Goal: Task Accomplishment & Management: Manage account settings

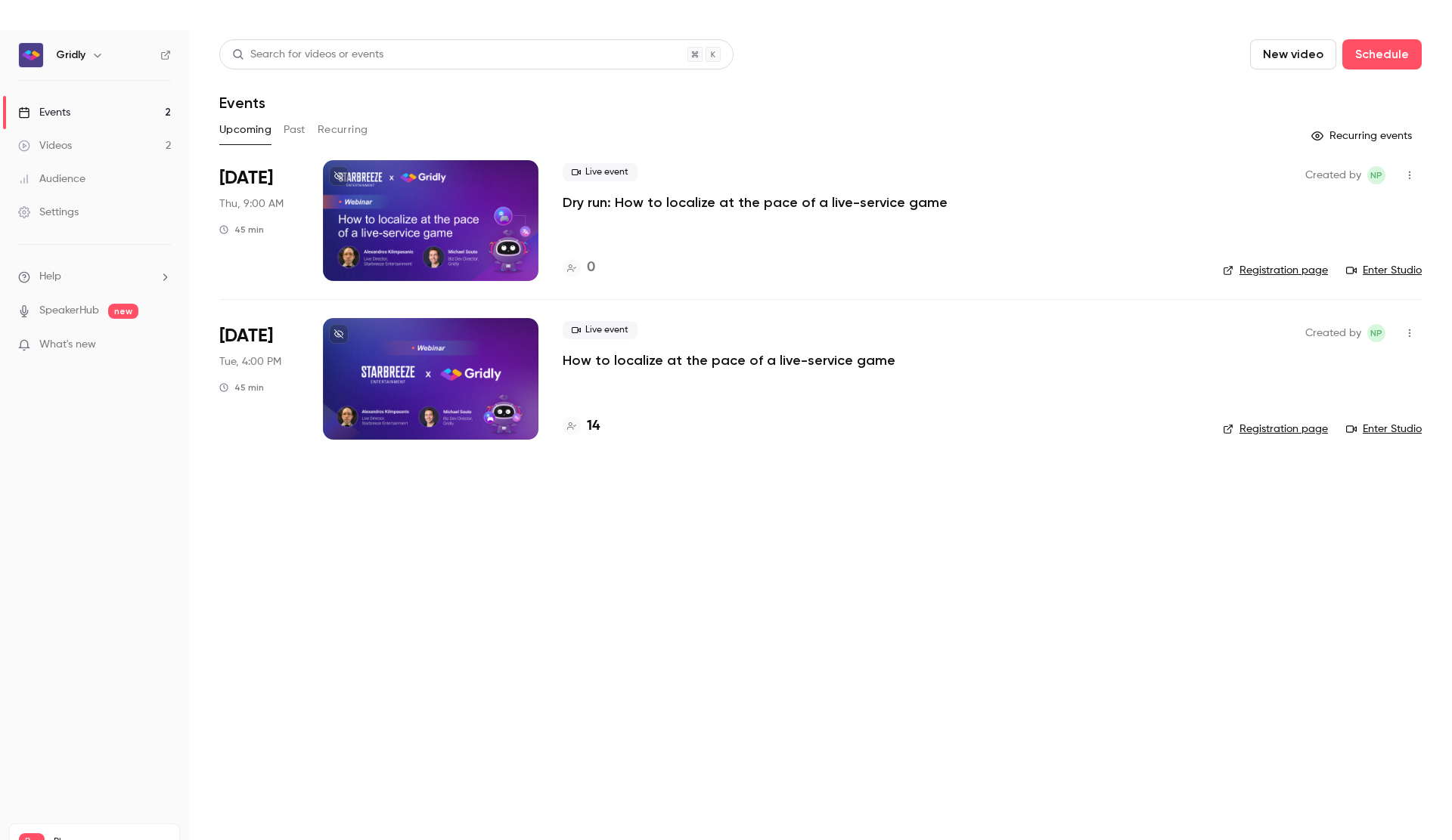
click at [692, 358] on p "How to localize at the pace of a live-service game" at bounding box center [729, 360] width 332 height 18
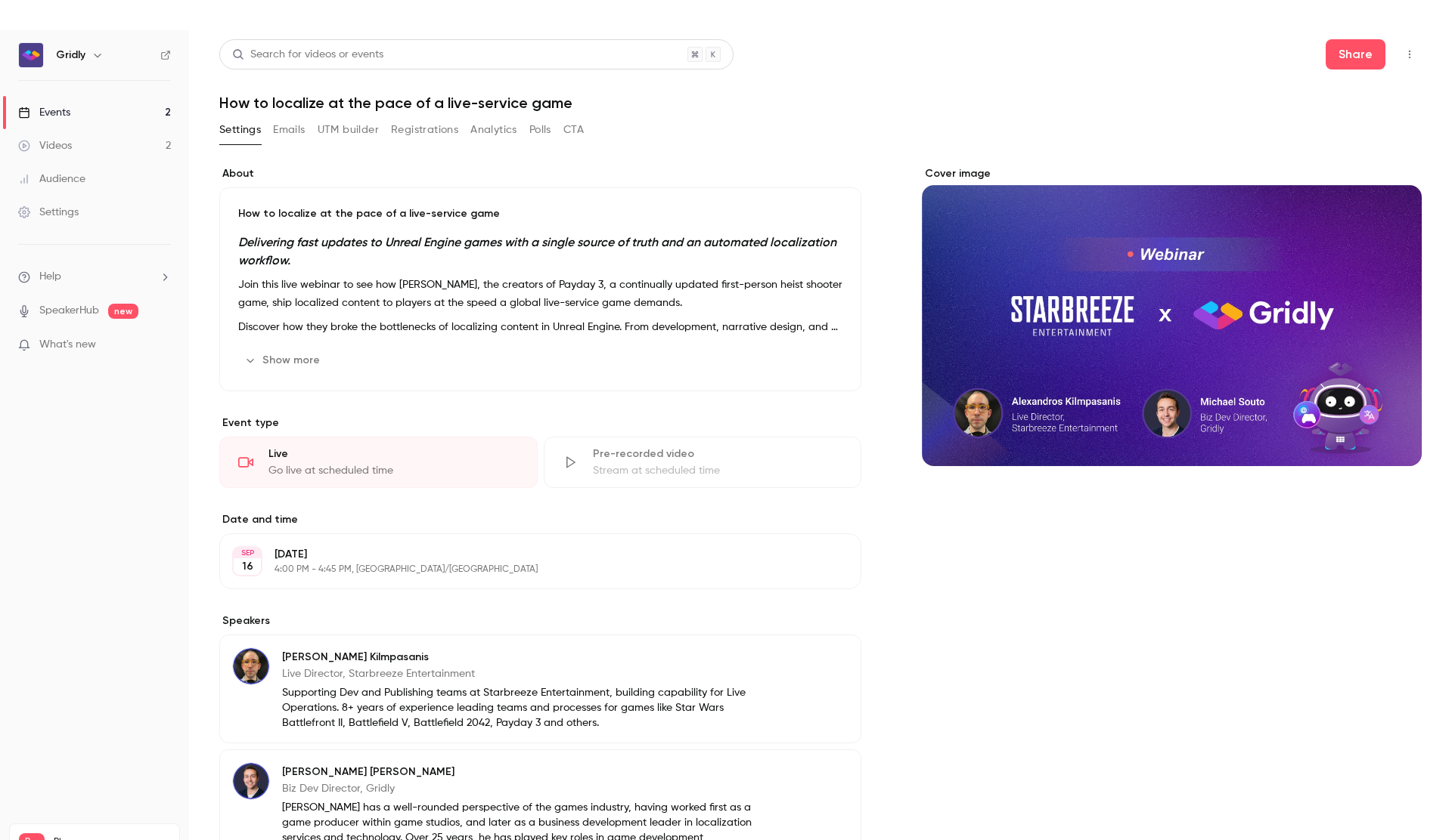
click at [449, 127] on button "Registrations" at bounding box center [425, 130] width 67 height 24
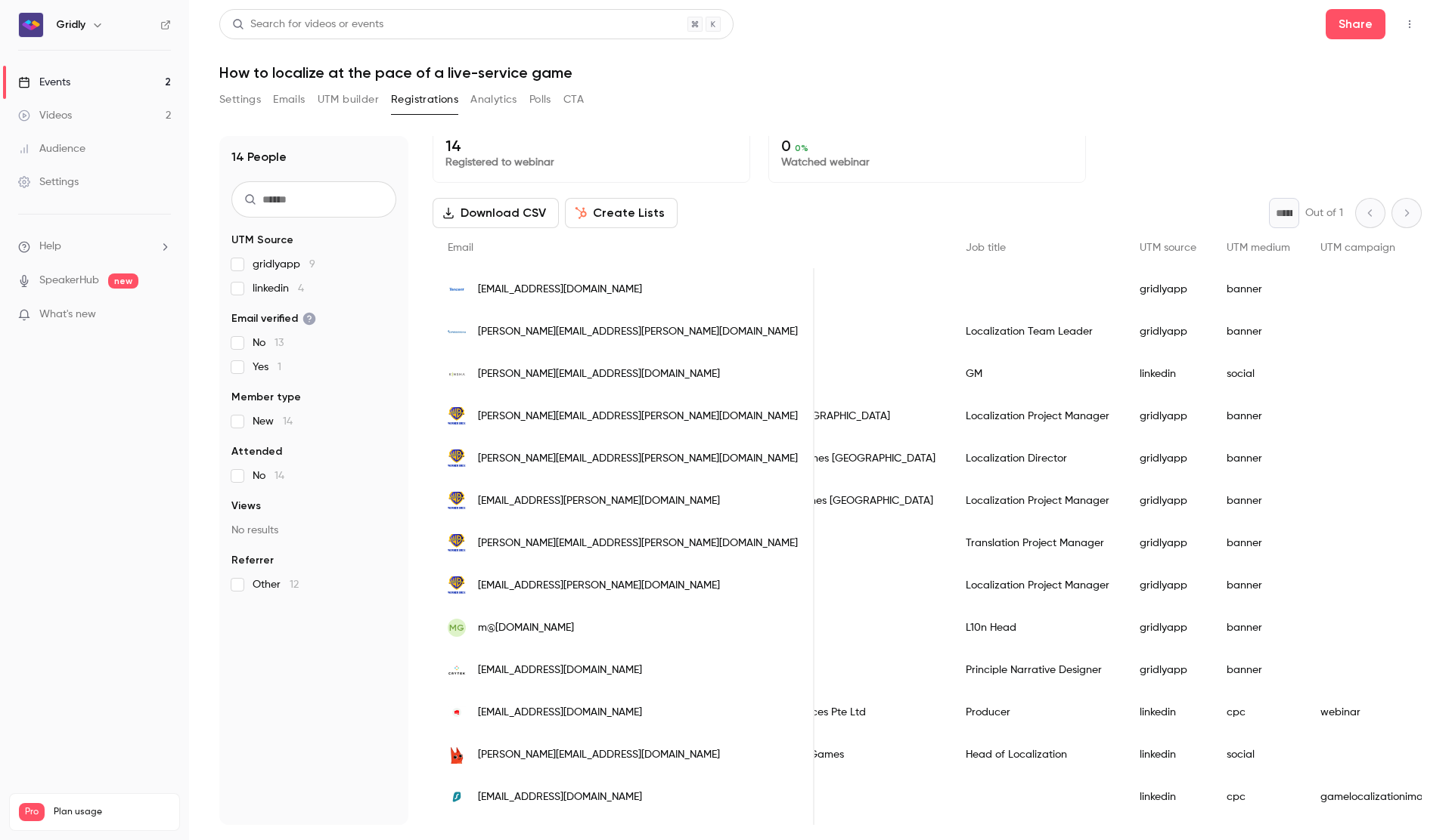
scroll to position [9, 0]
